Goal: Information Seeking & Learning: Learn about a topic

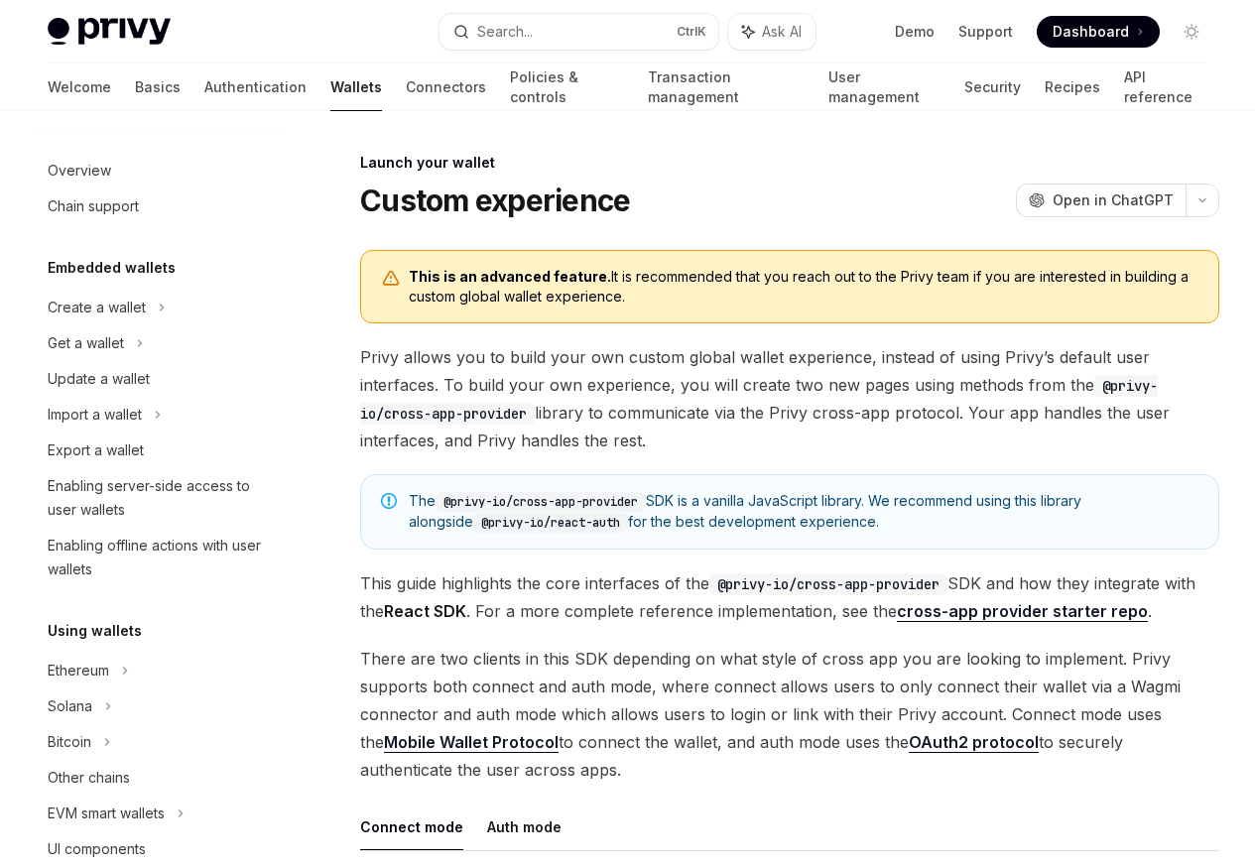
scroll to position [909, 0]
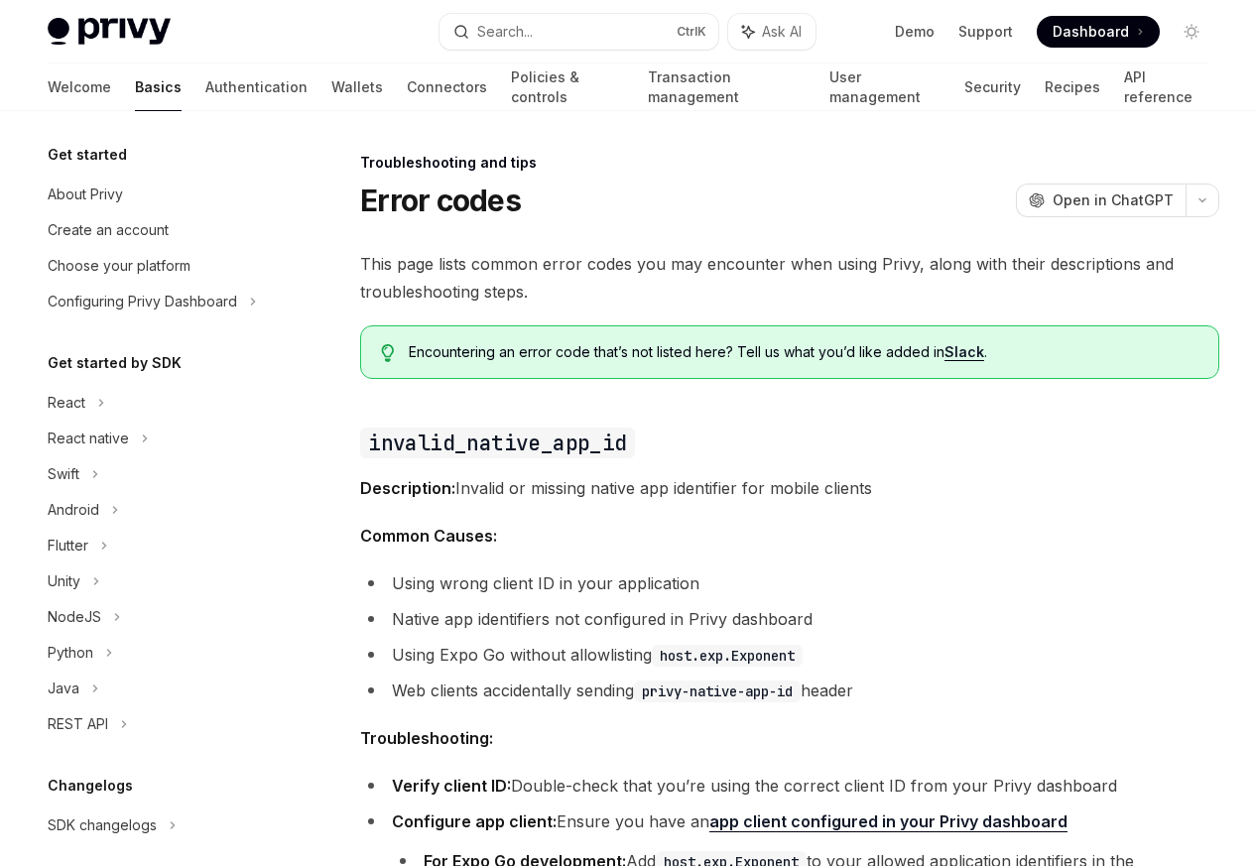
scroll to position [188, 0]
